Goal: Transaction & Acquisition: Purchase product/service

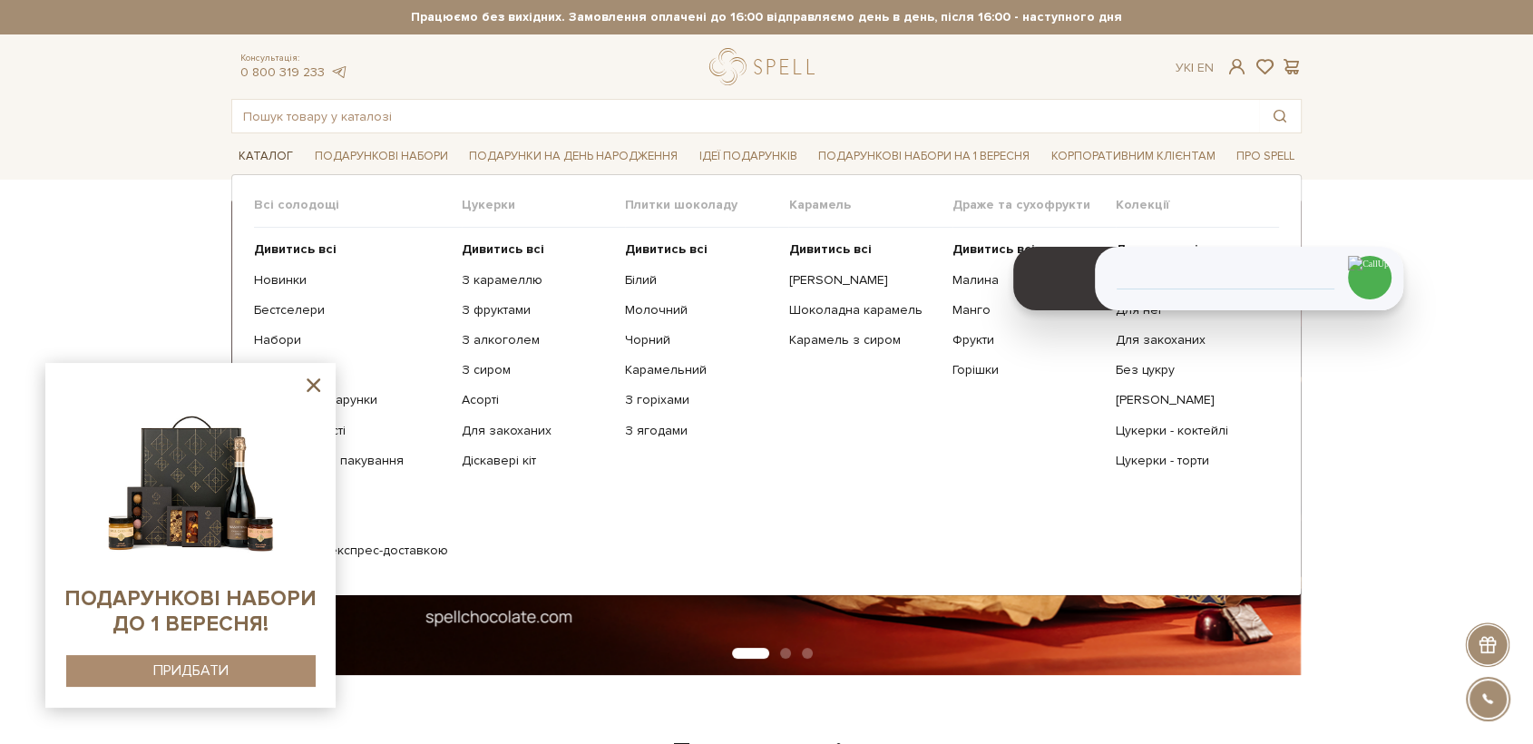
click at [257, 154] on link "Каталог" at bounding box center [265, 156] width 69 height 28
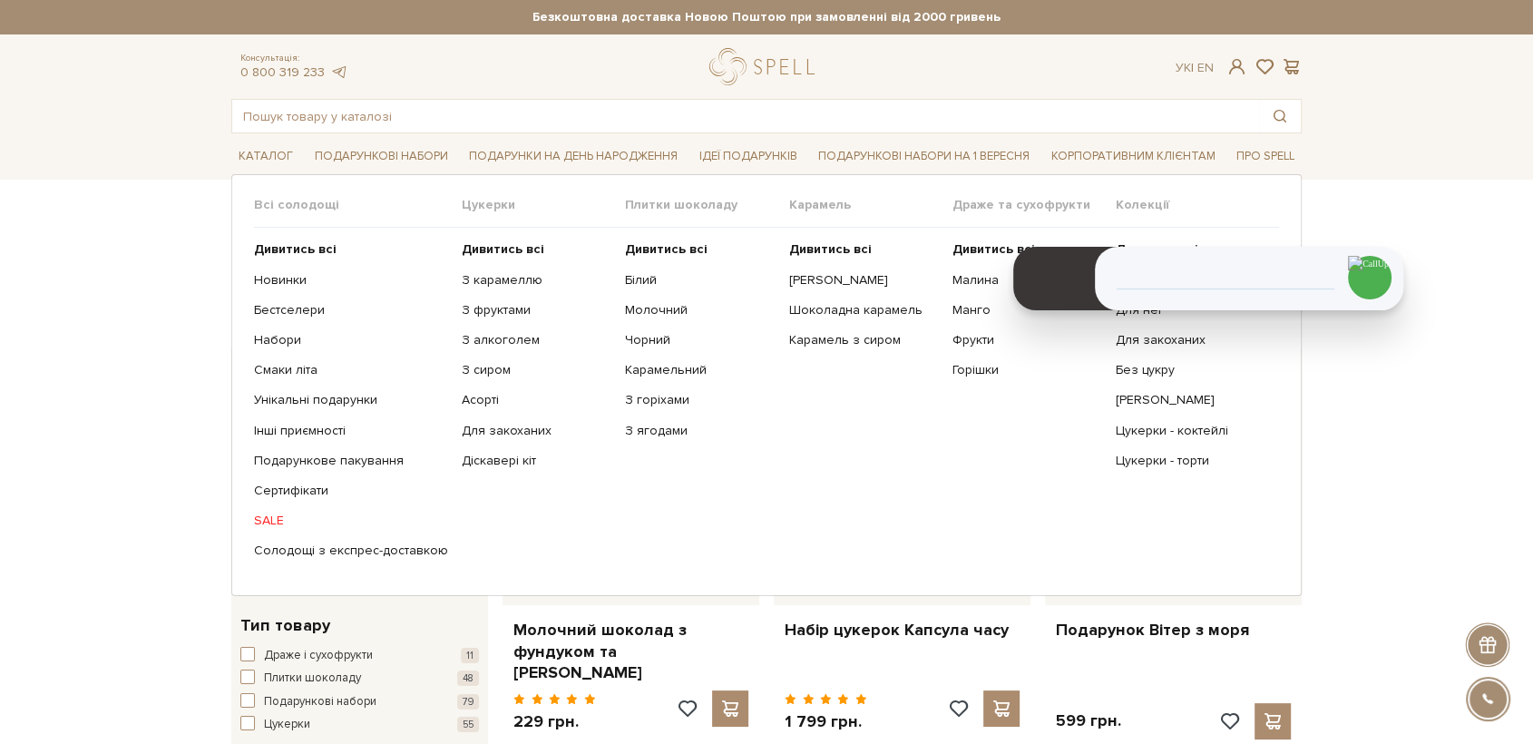
click at [476, 239] on ul "Дивитись всі З карамеллю З фруктами З алкоголем З сиром Асорті" at bounding box center [543, 400] width 163 height 345
click at [479, 250] on b "Дивитись всі" at bounding box center [503, 248] width 83 height 15
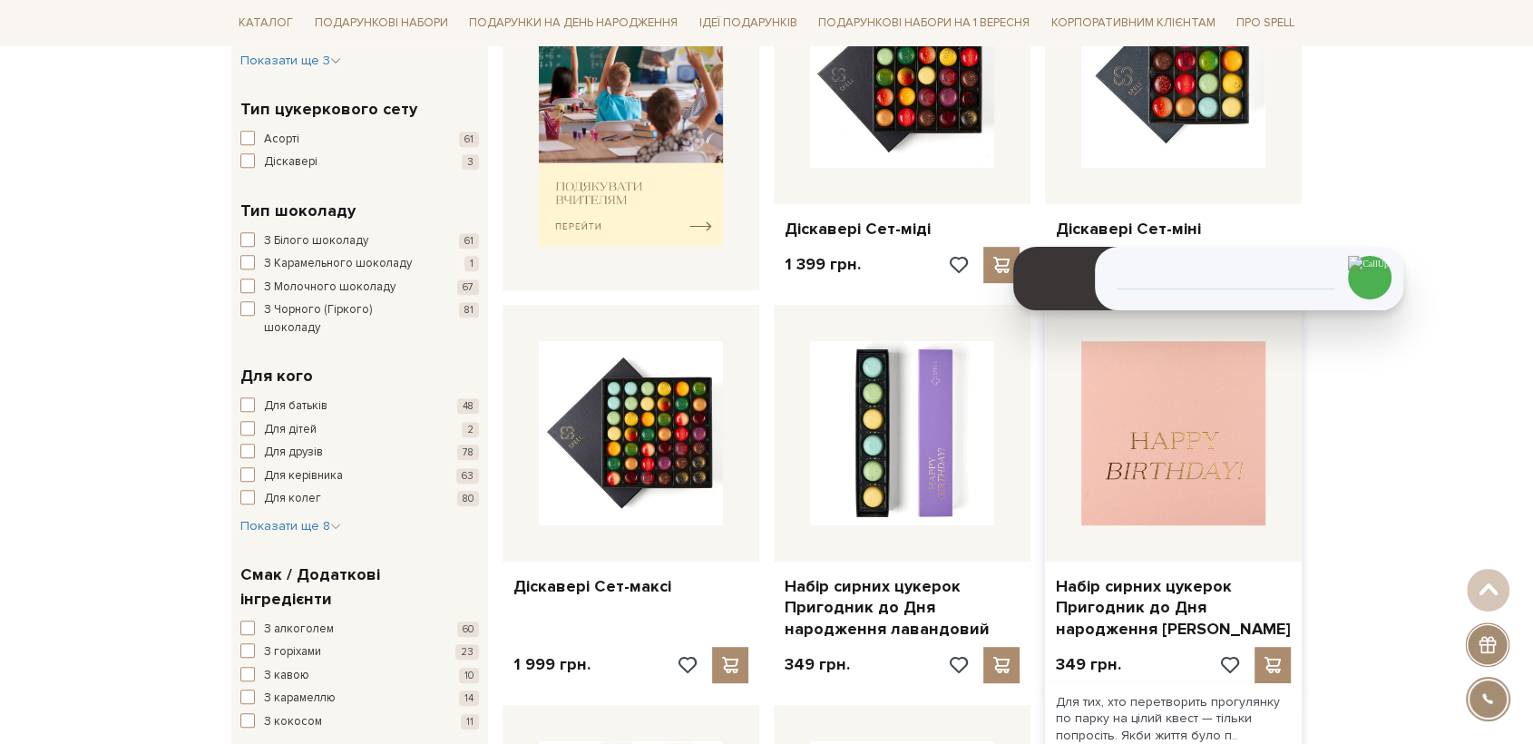
scroll to position [907, 0]
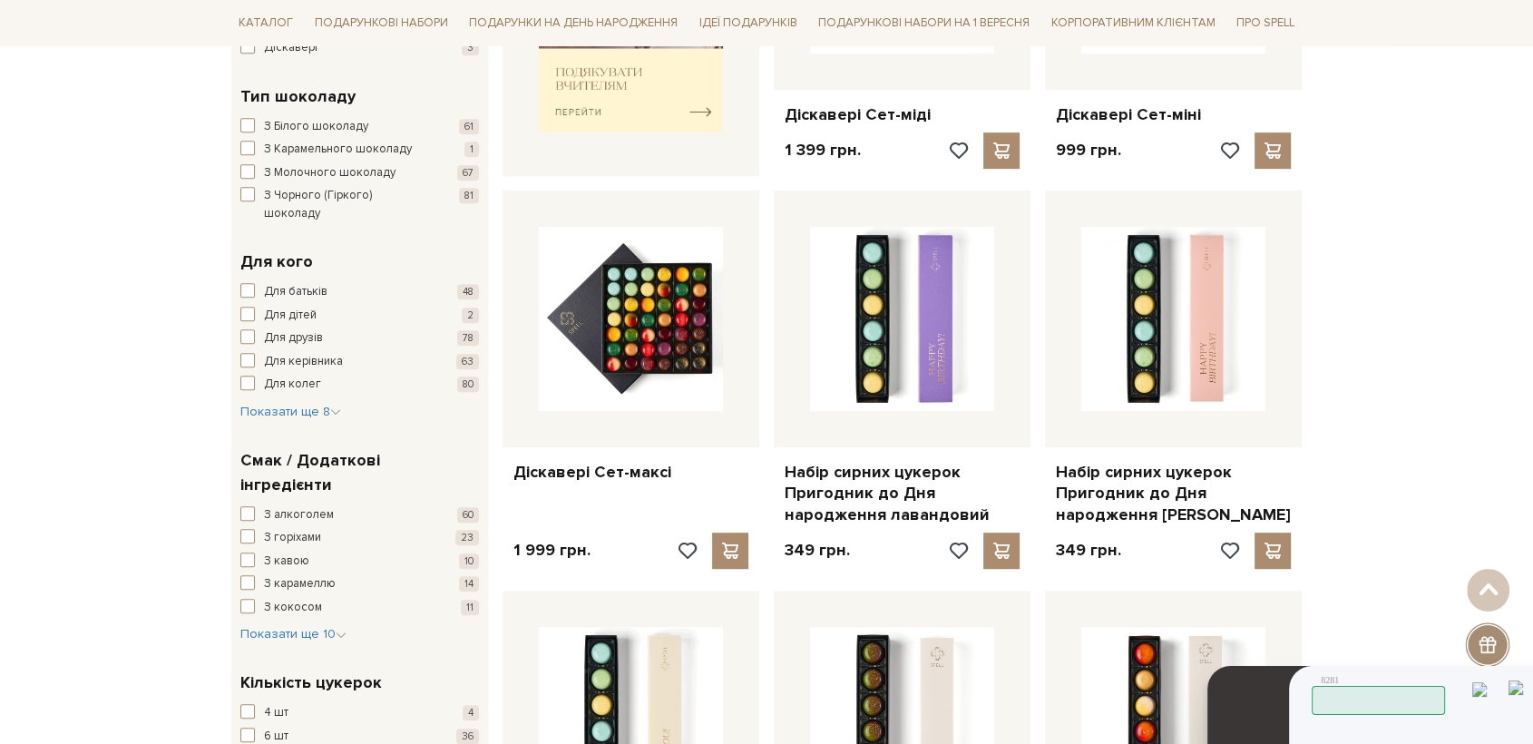
drag, startPoint x: 1087, startPoint y: 250, endPoint x: 1280, endPoint y: 703, distance: 493.1
click at [1280, 703] on header at bounding box center [1260, 743] width 104 height 154
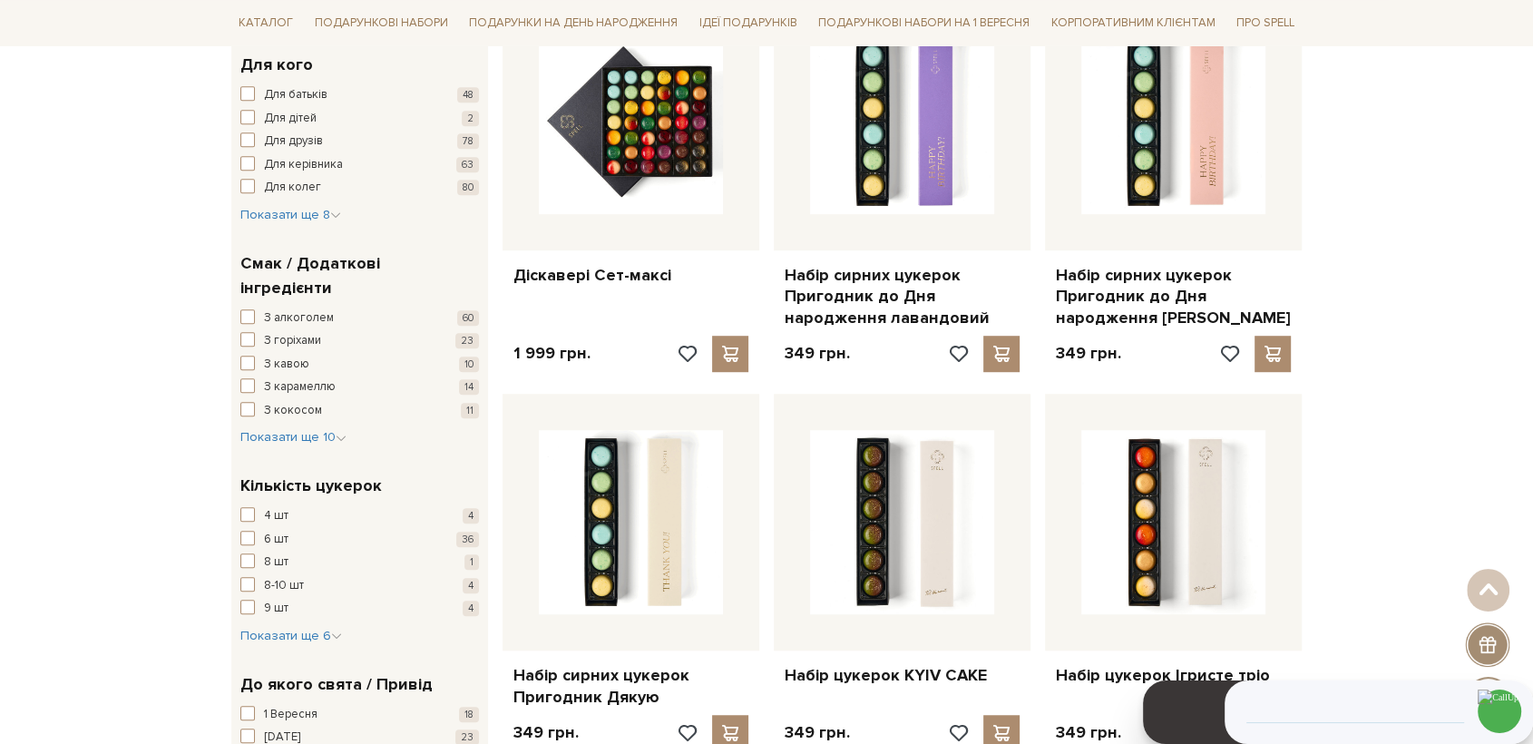
scroll to position [1109, 0]
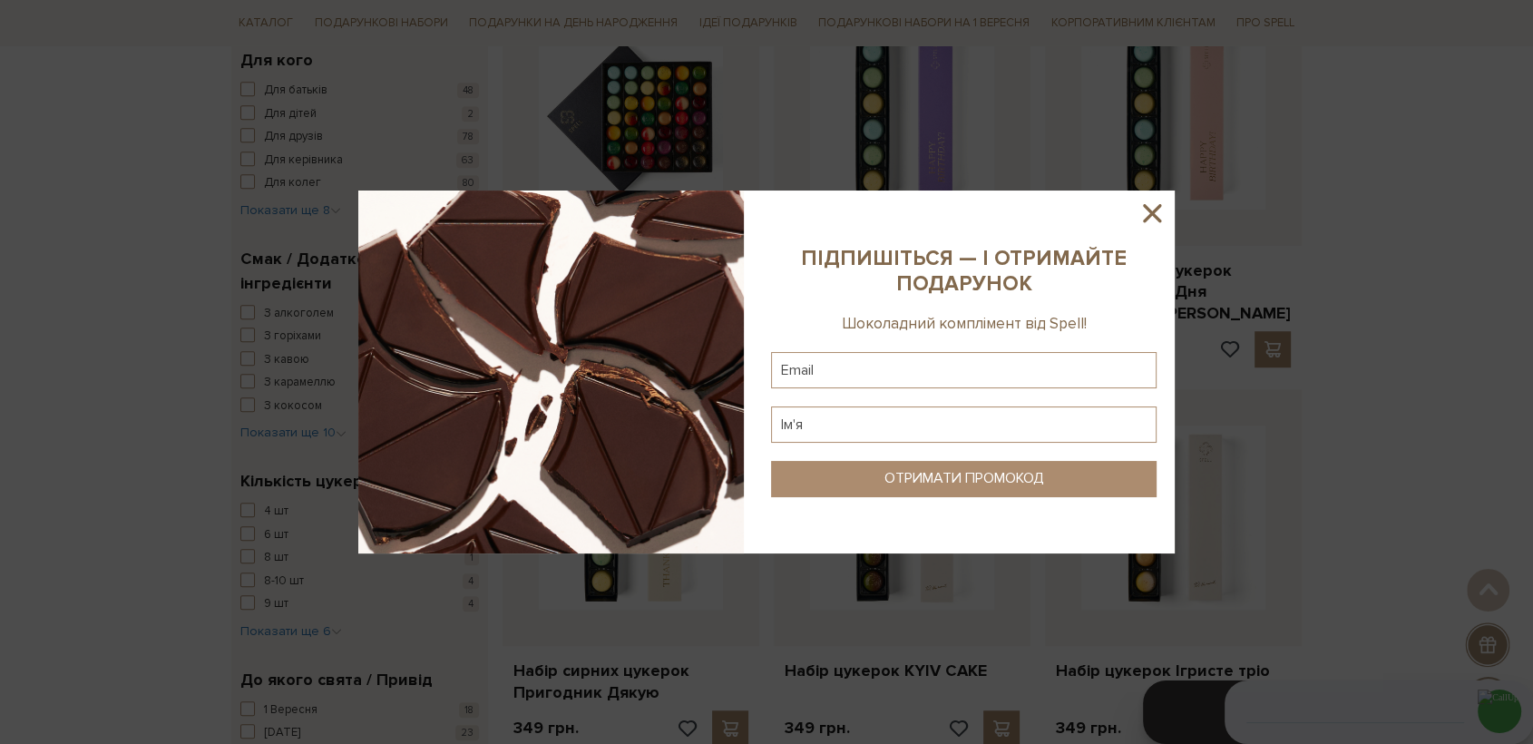
drag, startPoint x: 1161, startPoint y: 205, endPoint x: 1198, endPoint y: 210, distance: 36.6
click at [1161, 204] on icon at bounding box center [1152, 213] width 31 height 31
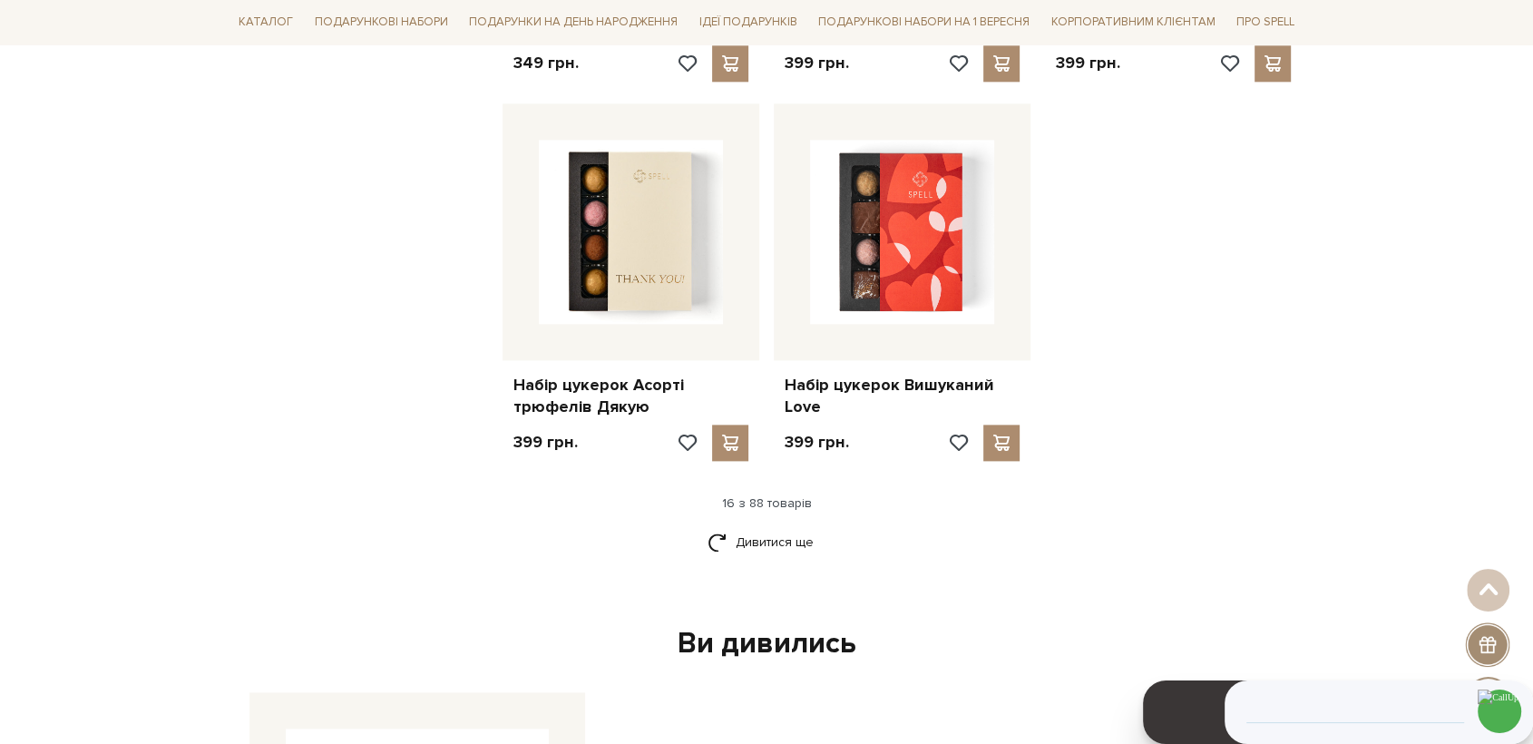
scroll to position [2218, 0]
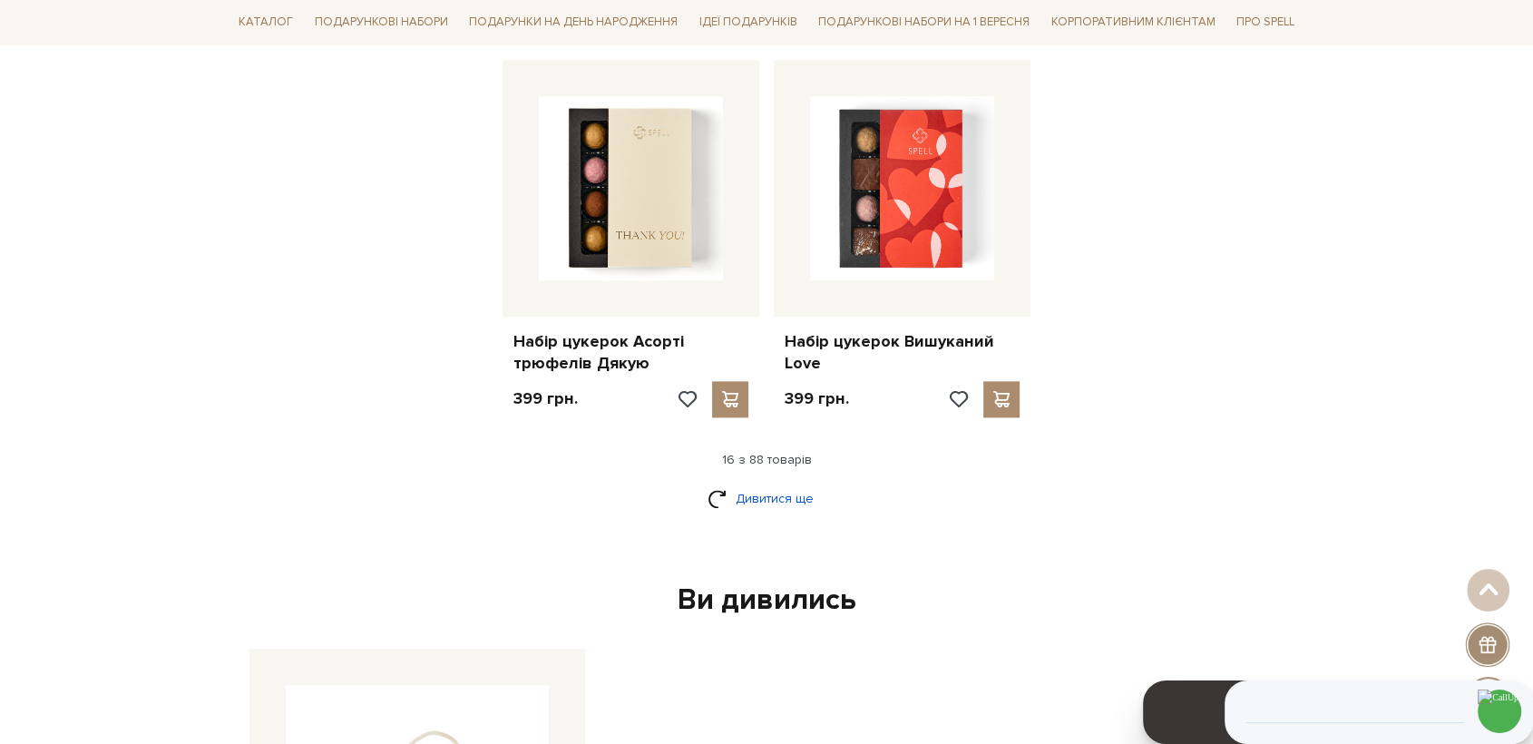
click at [767, 494] on link "Дивитися ще" at bounding box center [767, 499] width 118 height 32
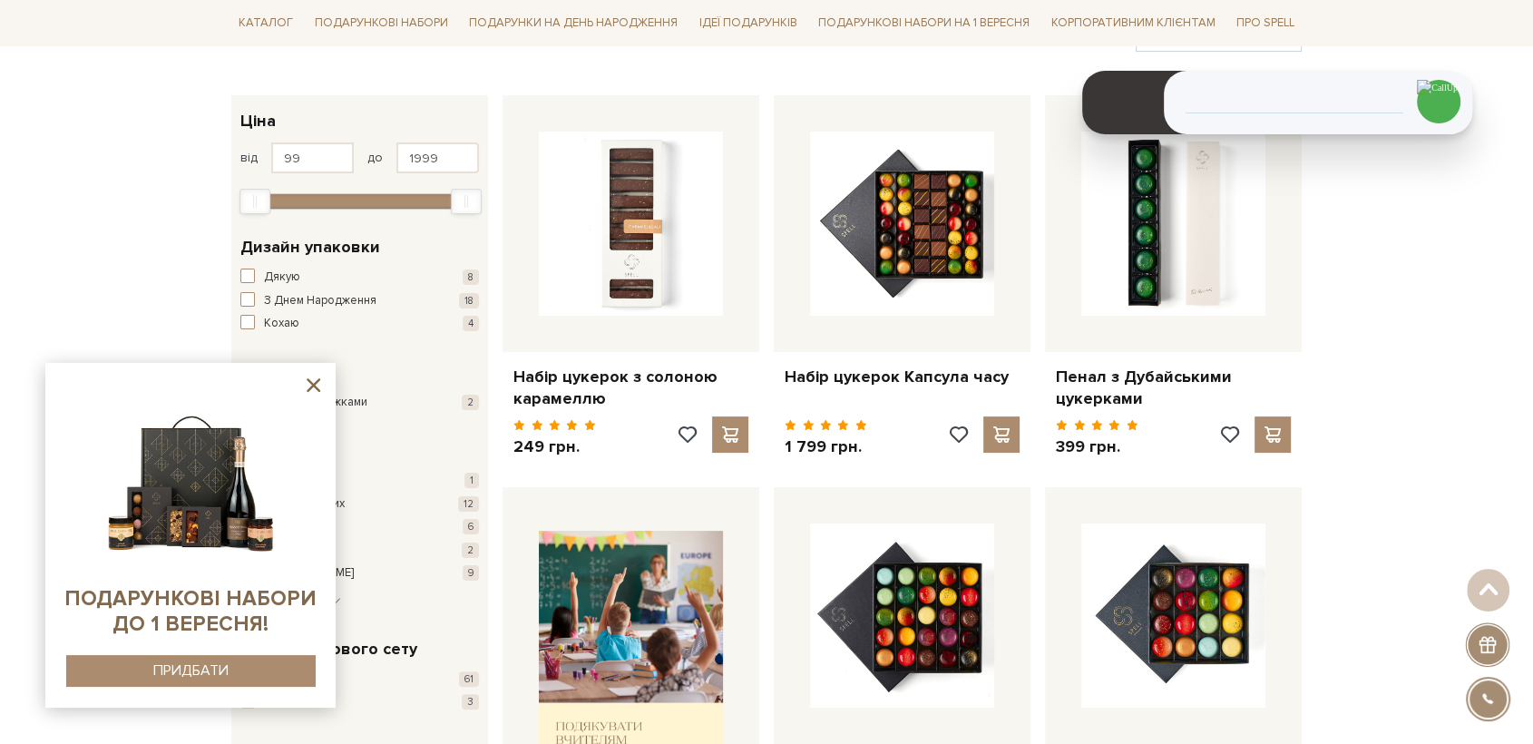
scroll to position [0, 0]
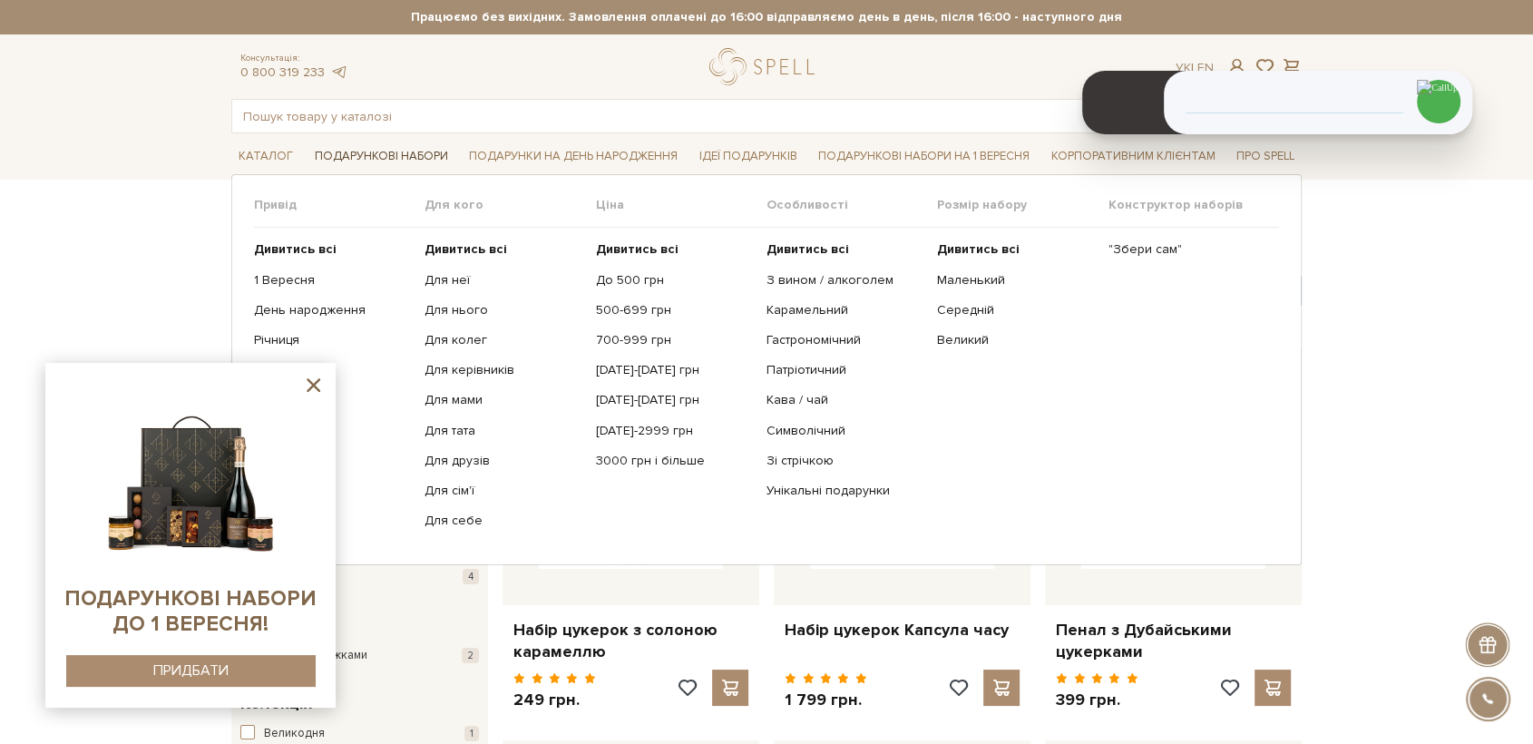
drag, startPoint x: 338, startPoint y: 156, endPoint x: 363, endPoint y: 165, distance: 27.0
click at [340, 158] on link "Подарункові набори" at bounding box center [382, 156] width 148 height 28
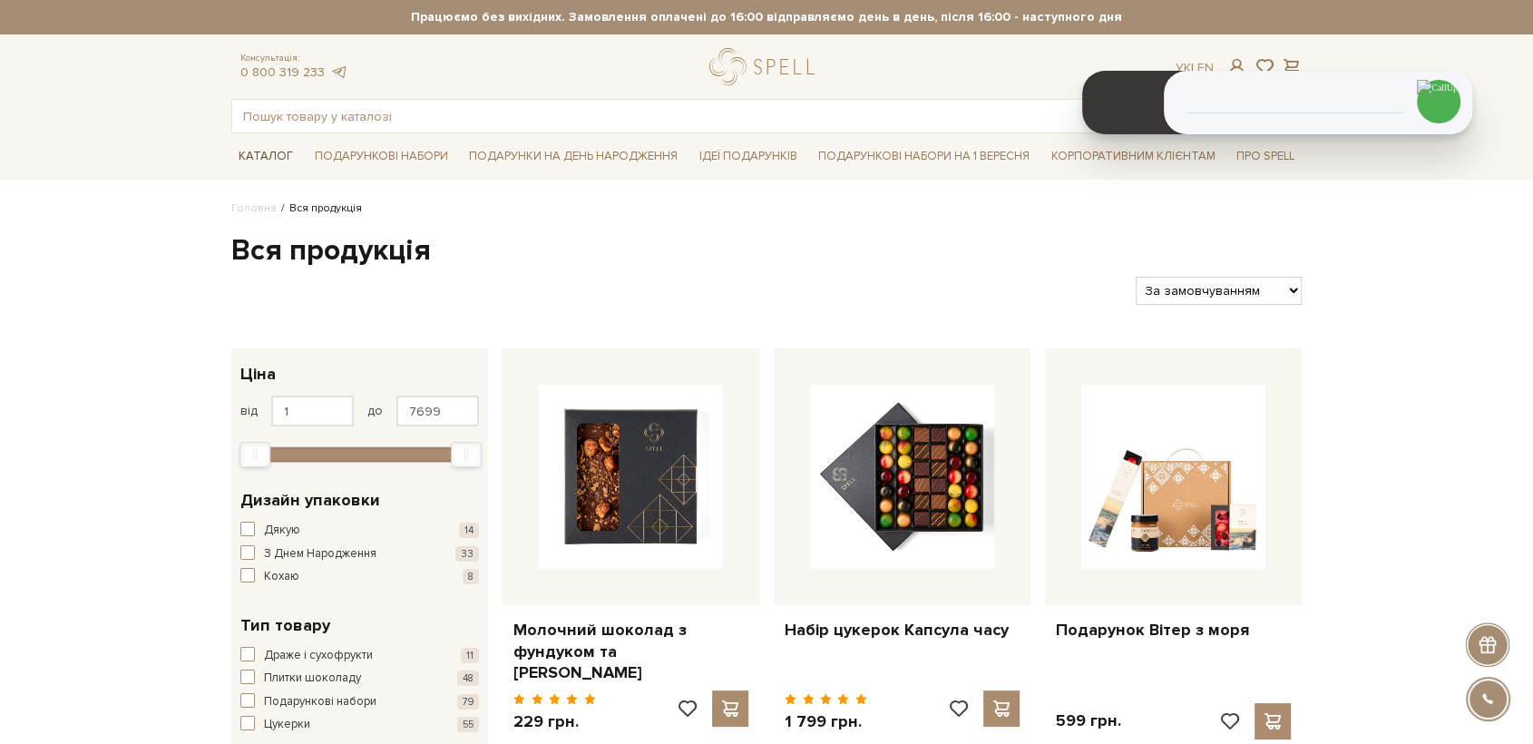
click at [266, 152] on link "Каталог" at bounding box center [265, 156] width 69 height 28
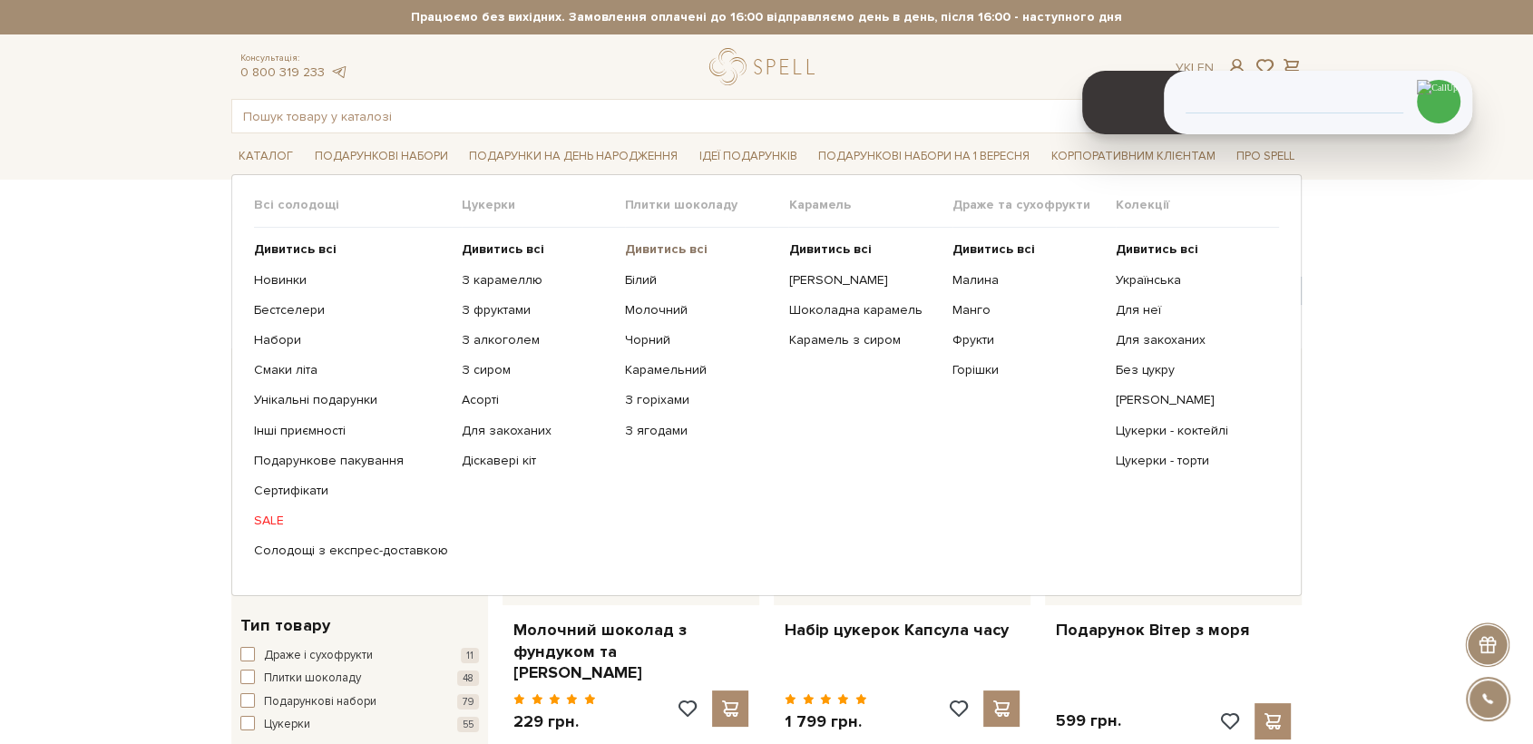
click at [667, 242] on b "Дивитись всі" at bounding box center [666, 248] width 83 height 15
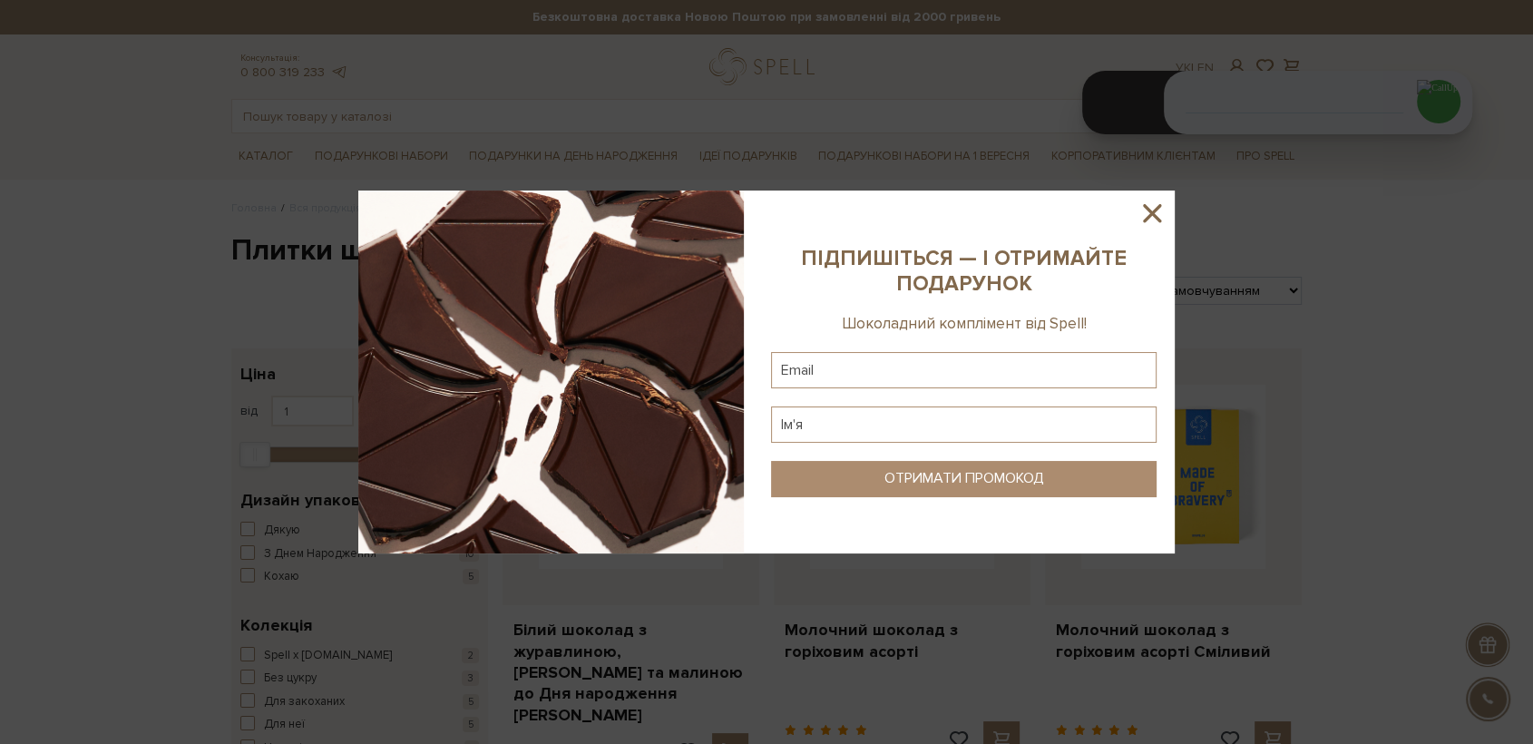
click at [1159, 217] on icon at bounding box center [1152, 213] width 31 height 31
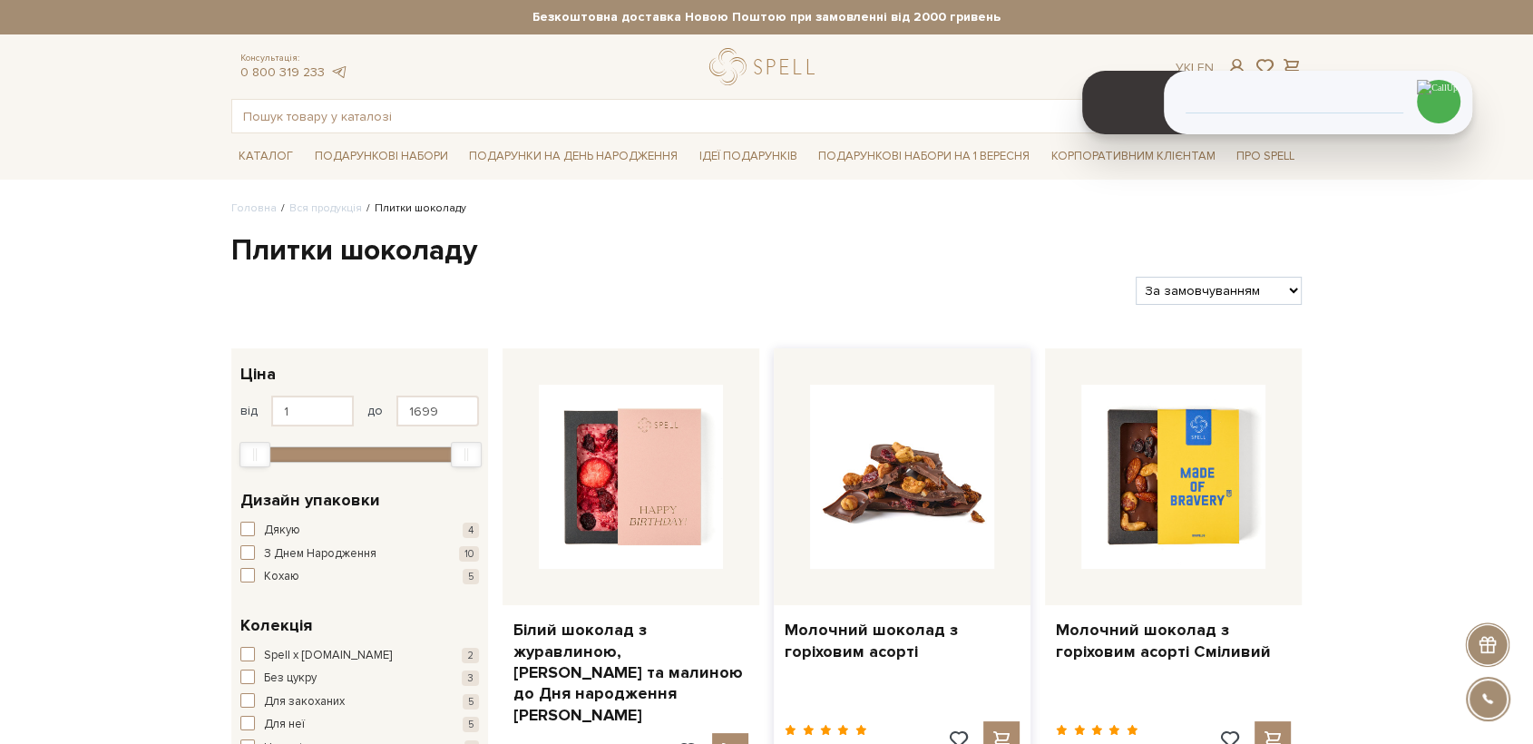
drag, startPoint x: 939, startPoint y: 456, endPoint x: 936, endPoint y: 436, distance: 21.0
click at [940, 456] on img at bounding box center [902, 477] width 184 height 184
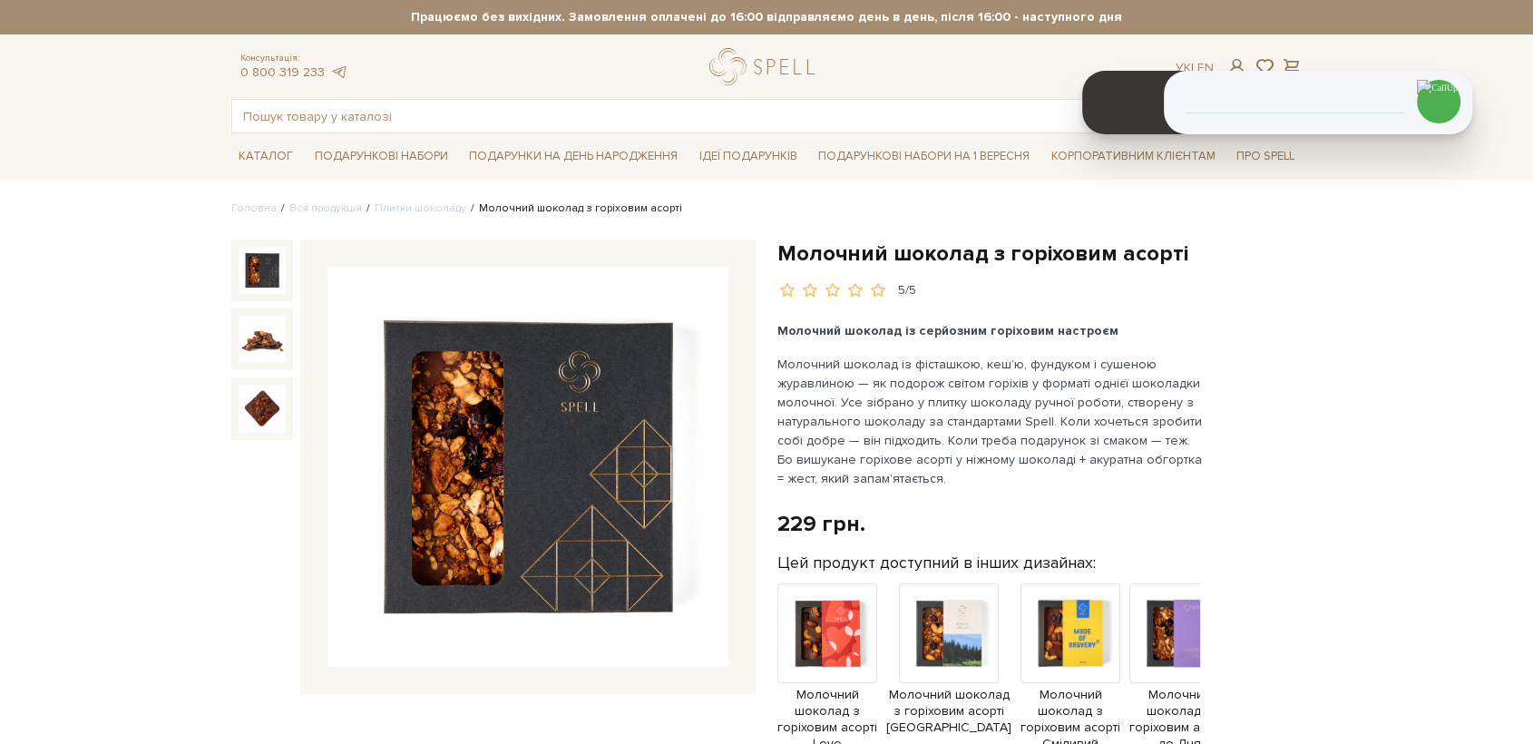
click at [561, 465] on img at bounding box center [528, 467] width 401 height 401
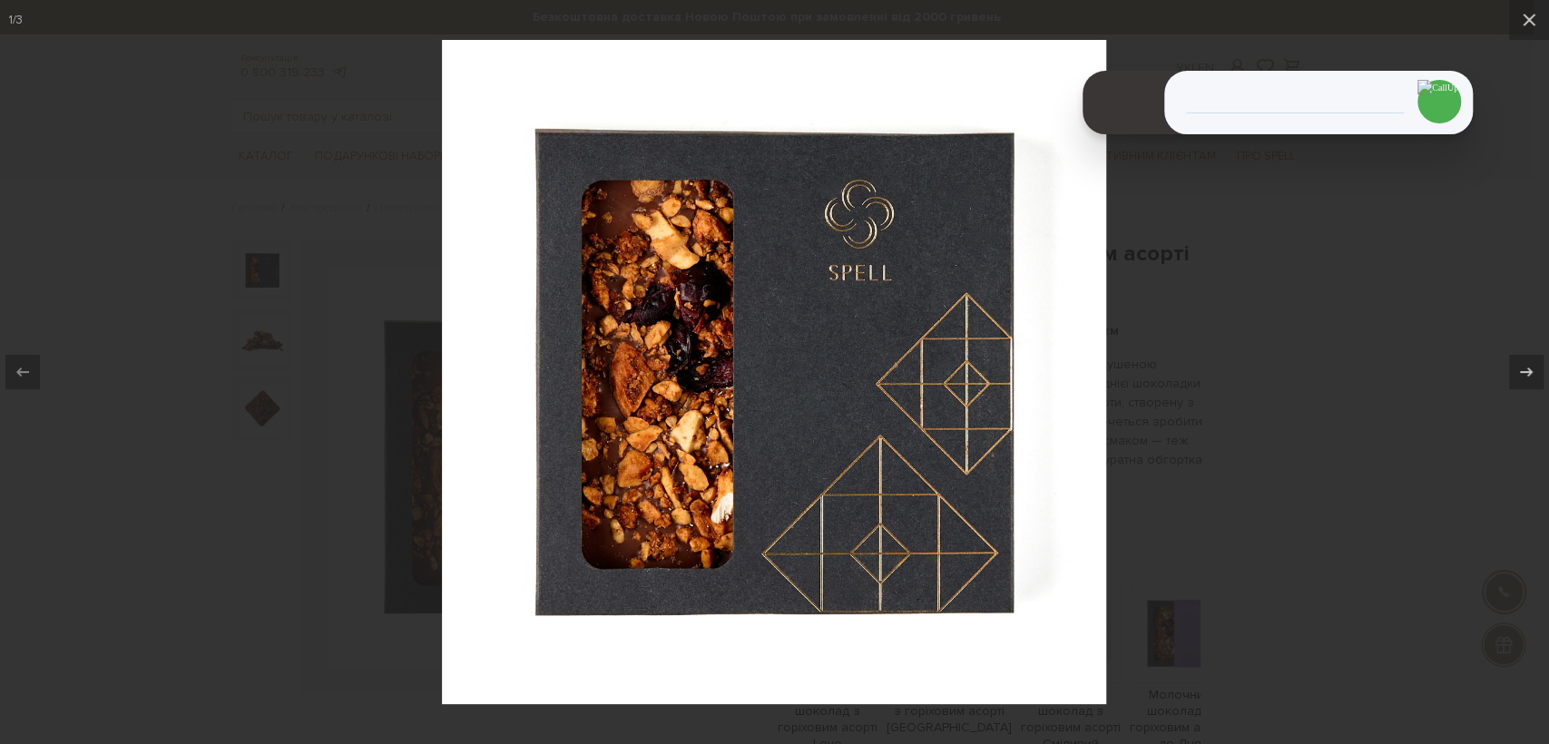
drag, startPoint x: 361, startPoint y: 690, endPoint x: 379, endPoint y: 742, distance: 54.8
click at [364, 697] on div at bounding box center [774, 372] width 1549 height 744
